Goal: Transaction & Acquisition: Purchase product/service

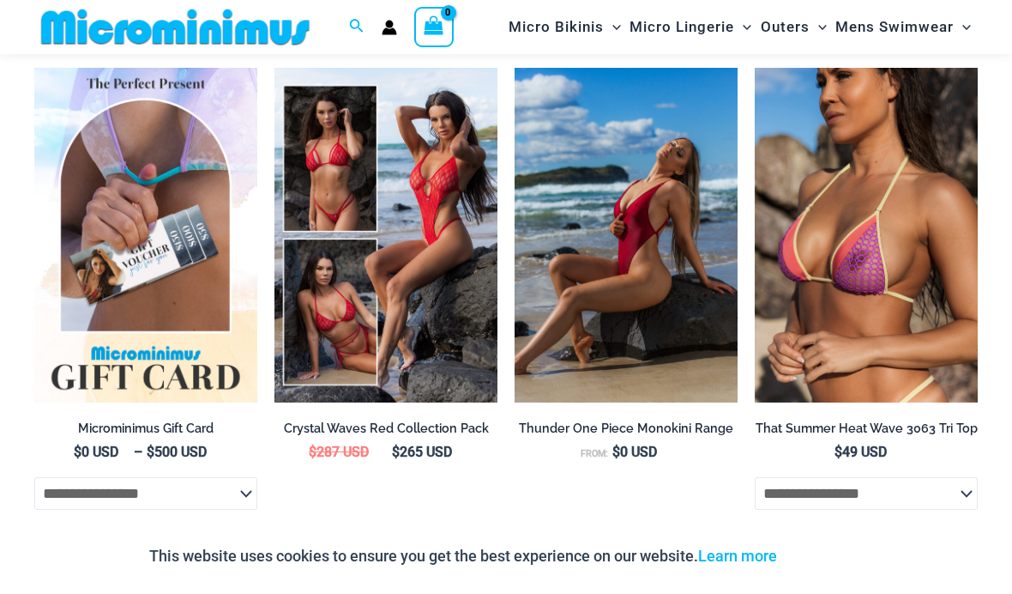
scroll to position [3080, 0]
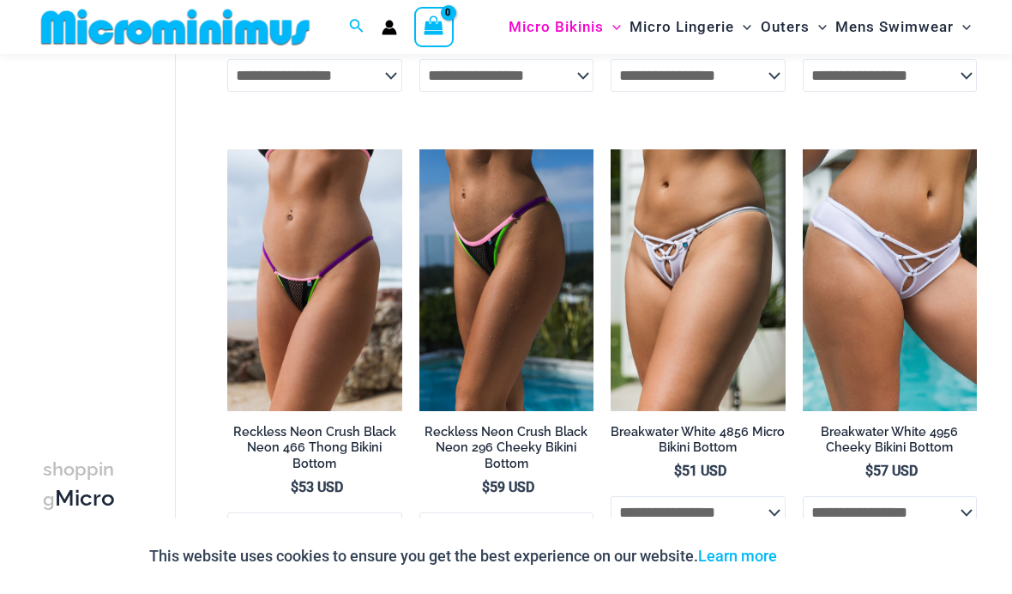
scroll to position [2613, 0]
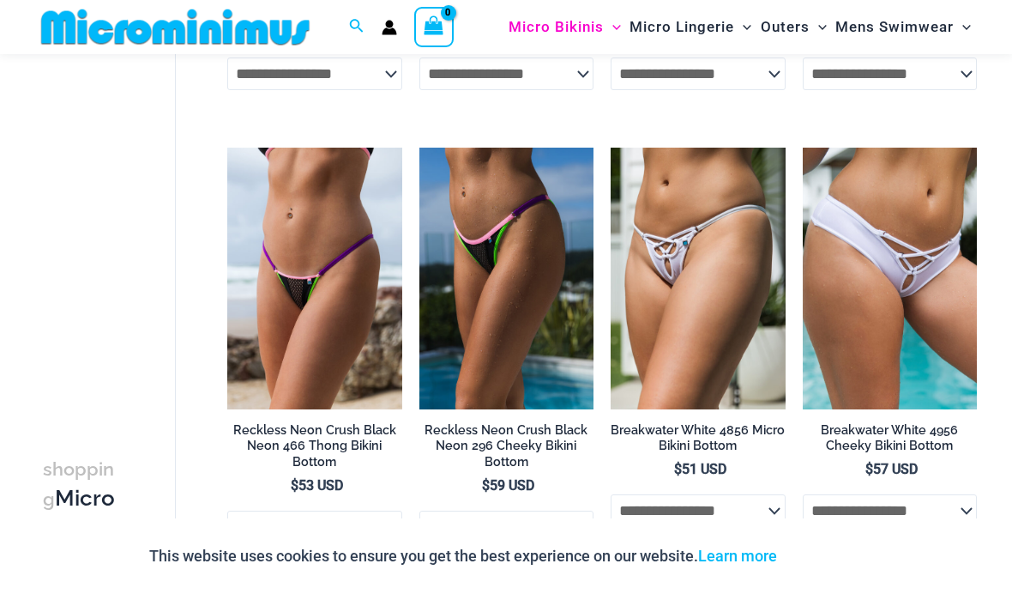
click at [419, 148] on img at bounding box center [419, 148] width 0 height 0
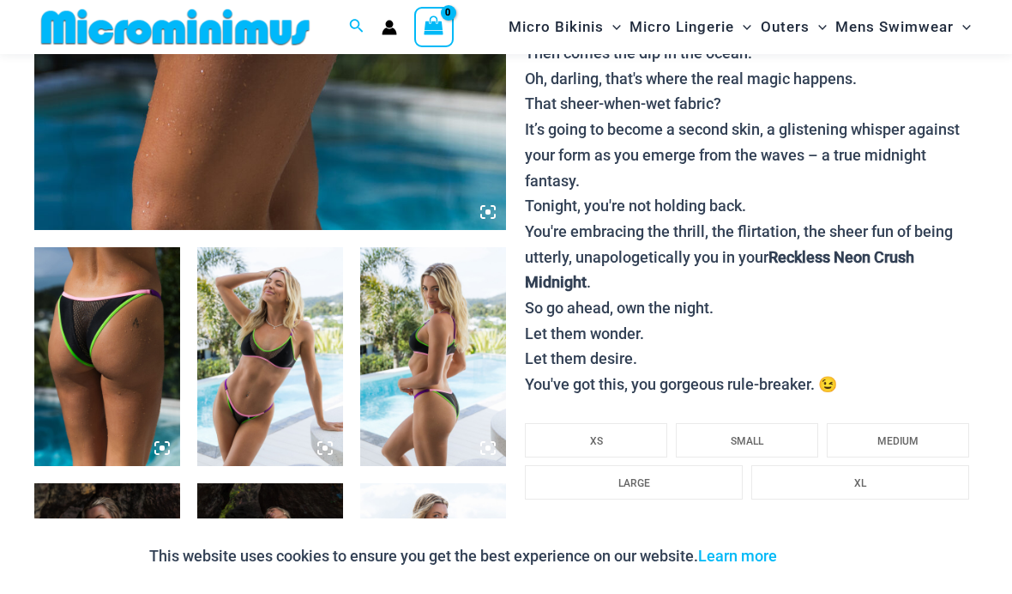
scroll to position [580, 0]
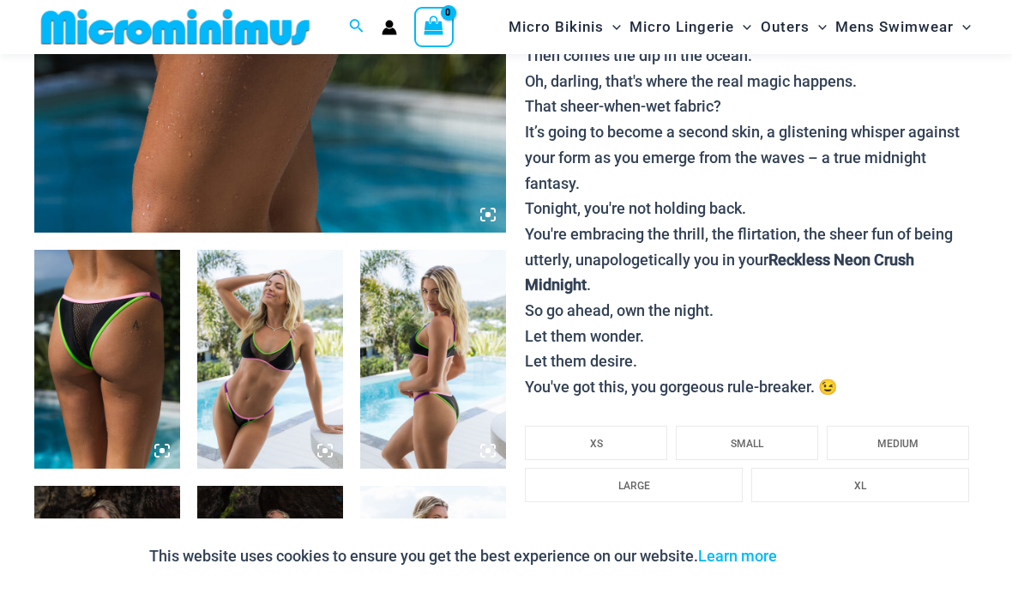
click at [388, 588] on div "This website uses cookies to ensure you get the best experience on our website.…" at bounding box center [506, 555] width 1012 height 75
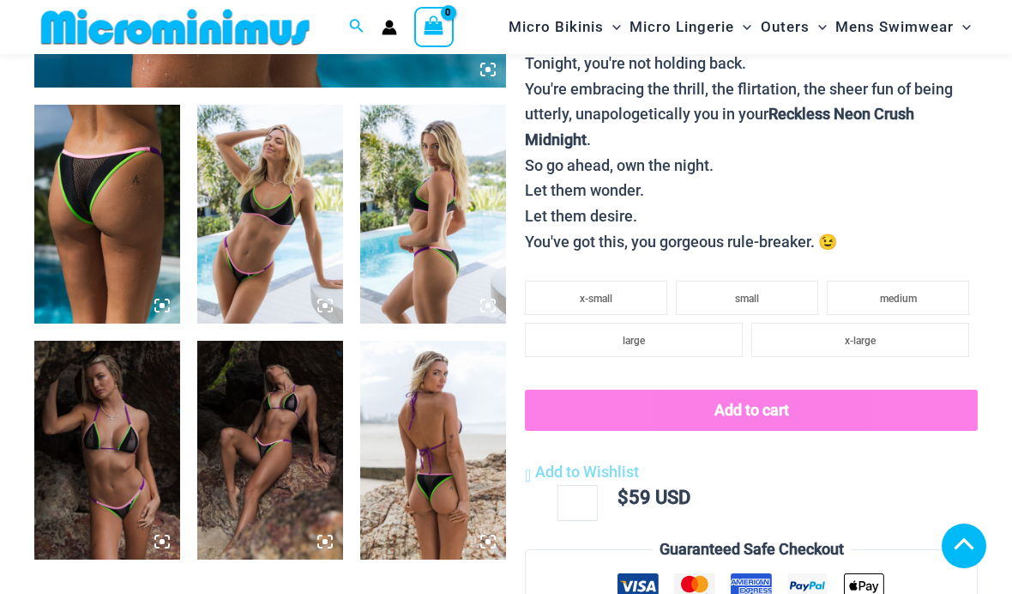
scroll to position [731, 0]
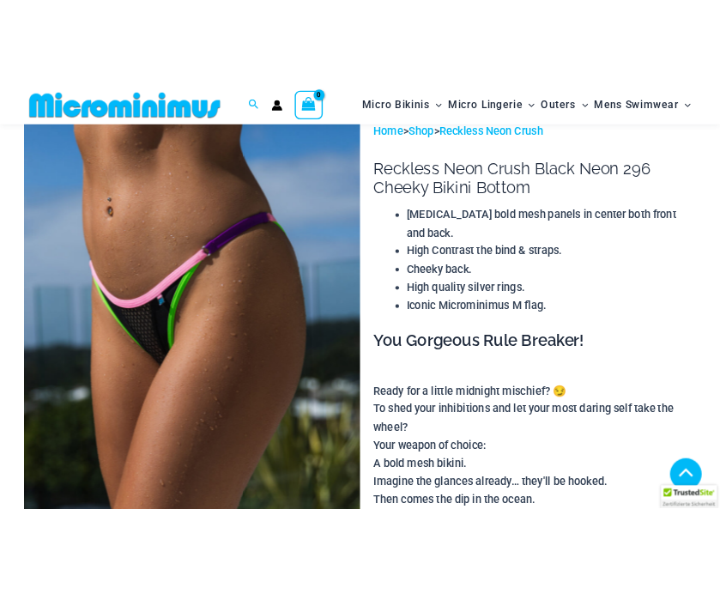
scroll to position [731, 0]
